Goal: Information Seeking & Learning: Learn about a topic

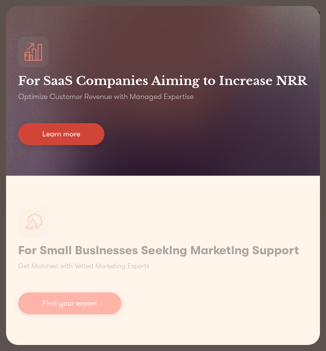
click at [76, 133] on link "Learn more" at bounding box center [61, 134] width 86 height 22
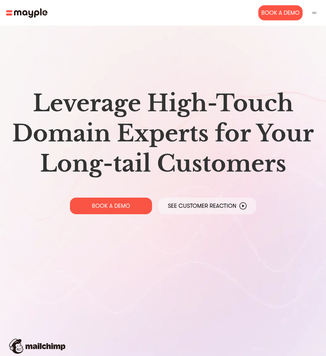
click at [313, 11] on img at bounding box center [313, 12] width 7 height 7
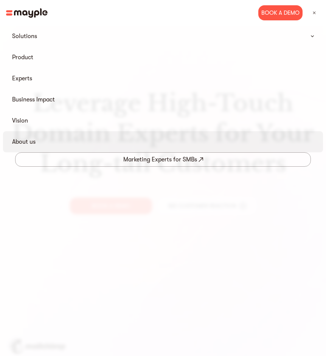
click at [24, 148] on div "About us" at bounding box center [162, 141] width 319 height 21
click at [26, 139] on link "About us" at bounding box center [23, 141] width 23 height 9
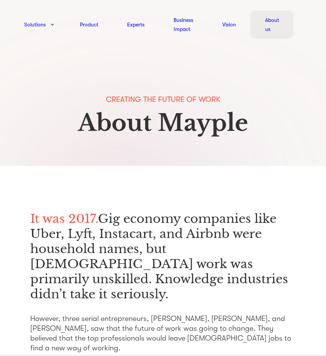
click at [266, 29] on link "About us" at bounding box center [272, 24] width 14 height 18
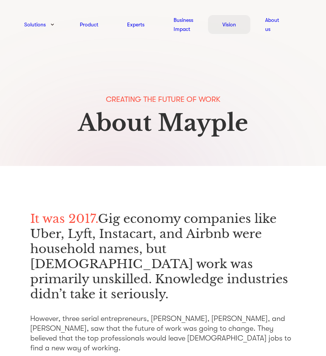
click at [231, 26] on link "Vision" at bounding box center [229, 24] width 14 height 9
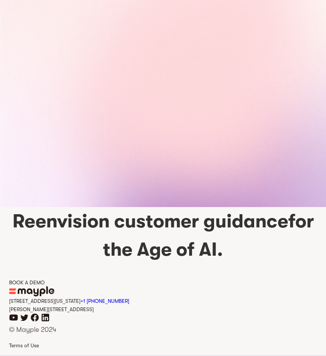
scroll to position [1718, 0]
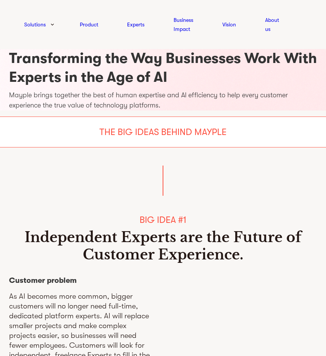
scroll to position [1718, 0]
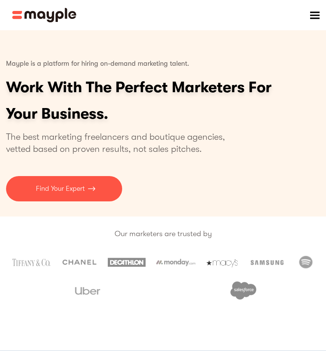
click at [311, 20] on div "menu" at bounding box center [314, 15] width 23 height 23
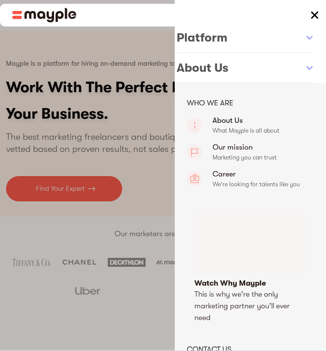
click at [224, 121] on link "About Us" at bounding box center [250, 125] width 127 height 22
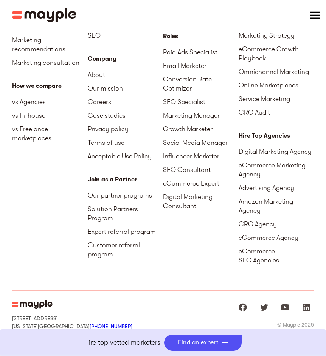
scroll to position [2906, 0]
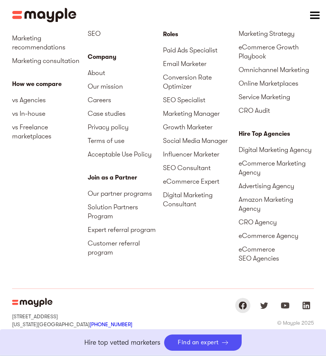
click at [245, 301] on img "Mayple at Facebook" at bounding box center [242, 305] width 9 height 9
